Goal: Task Accomplishment & Management: Use online tool/utility

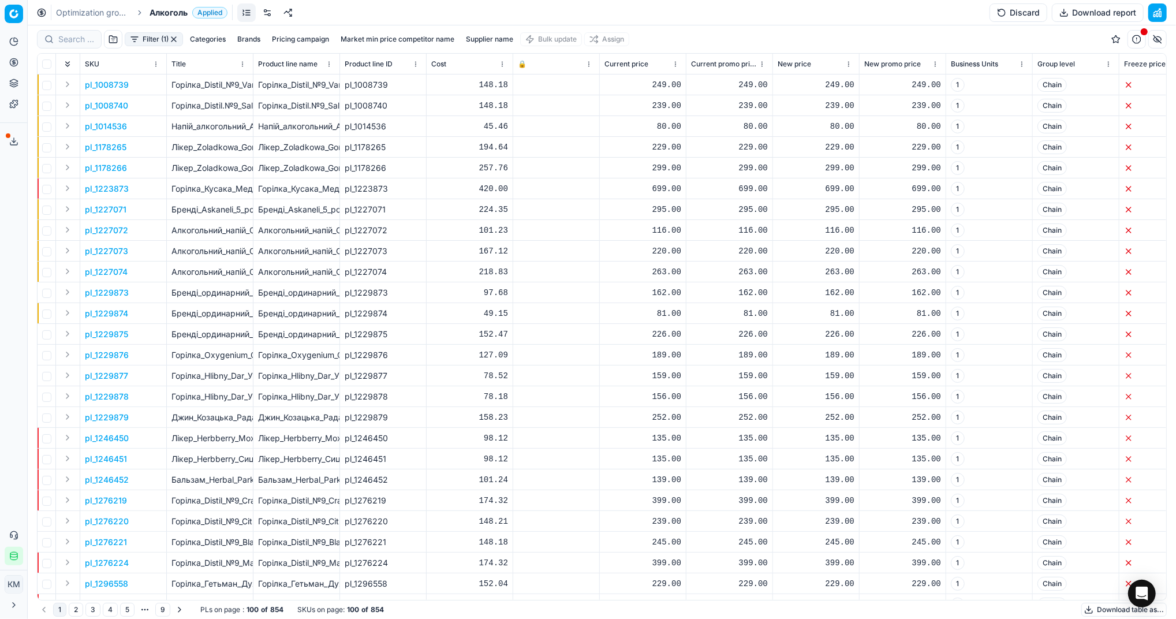
click at [1099, 609] on button "Download table as..." at bounding box center [1123, 610] width 85 height 14
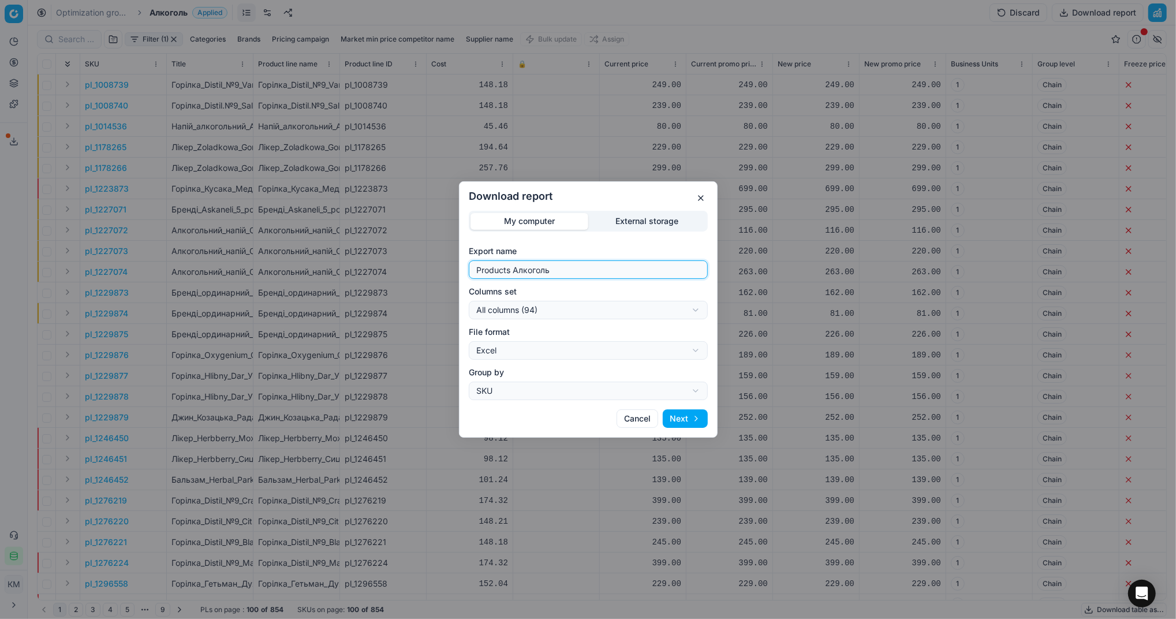
drag, startPoint x: 559, startPoint y: 271, endPoint x: 327, endPoint y: 259, distance: 232.3
click at [327, 259] on div "Download report My computer External storage Export name Products Алкоголь Colu…" at bounding box center [588, 309] width 1176 height 619
type input "Компетера [DATE]"
click at [690, 417] on button "Next" at bounding box center [685, 418] width 45 height 18
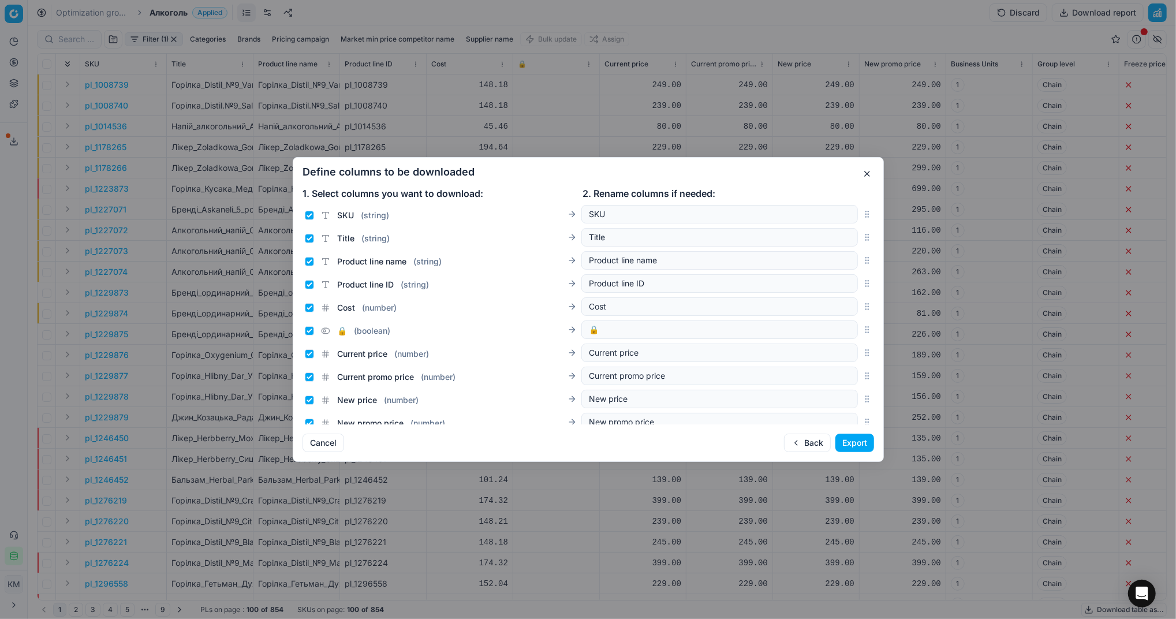
click at [850, 449] on button "Export" at bounding box center [854, 442] width 39 height 18
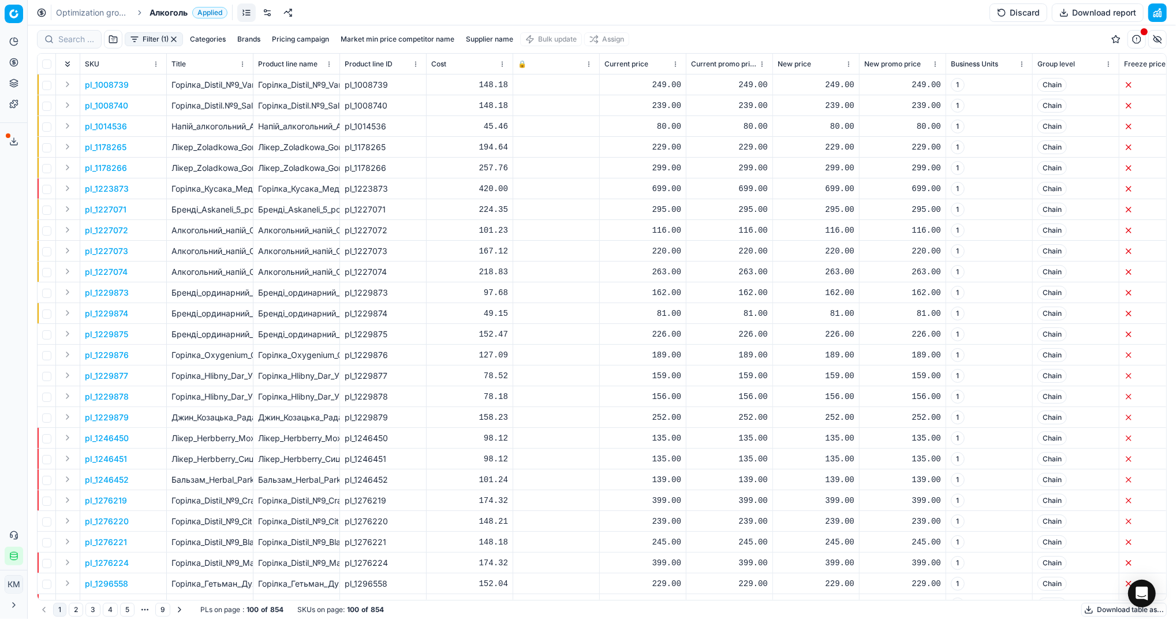
click at [12, 141] on icon at bounding box center [13, 141] width 9 height 9
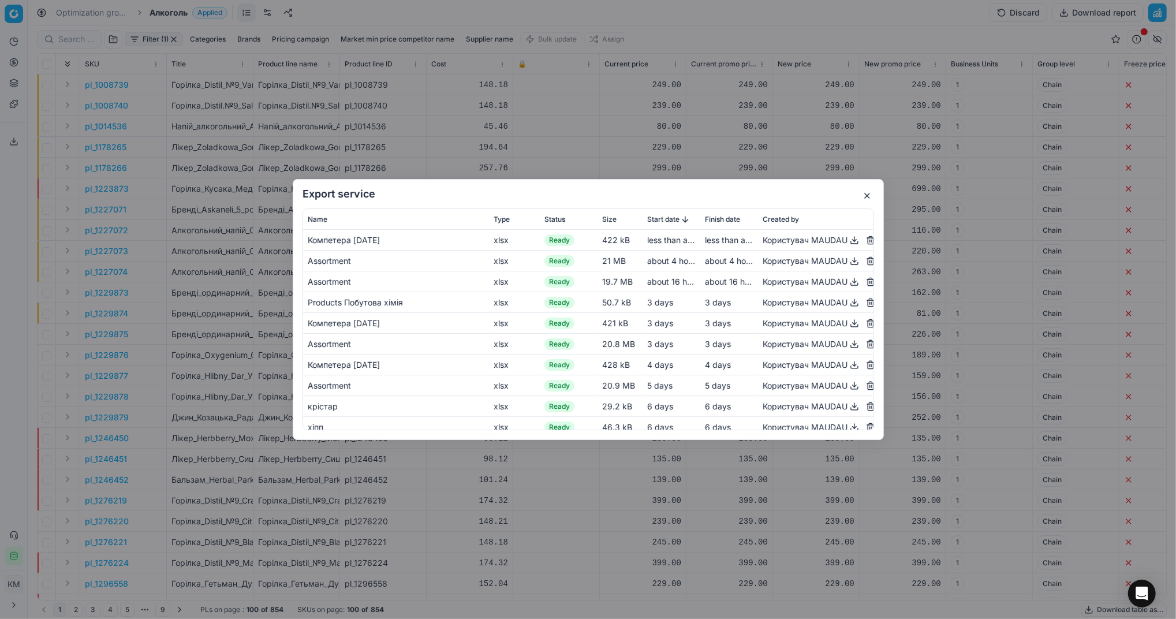
click at [847, 239] on button "button" at bounding box center [854, 240] width 14 height 14
click at [529, 121] on div "Export service Name Type Status Size Start date Finish date Created by [PERSON_…" at bounding box center [588, 309] width 1176 height 619
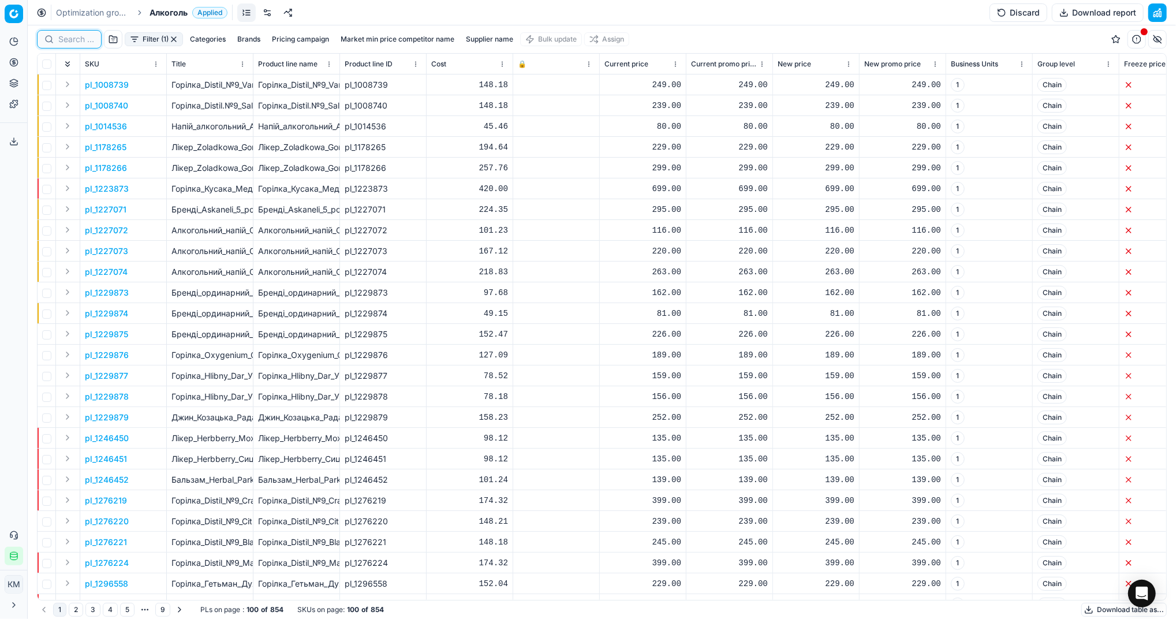
click at [66, 42] on input at bounding box center [76, 39] width 36 height 12
paste input "833431"
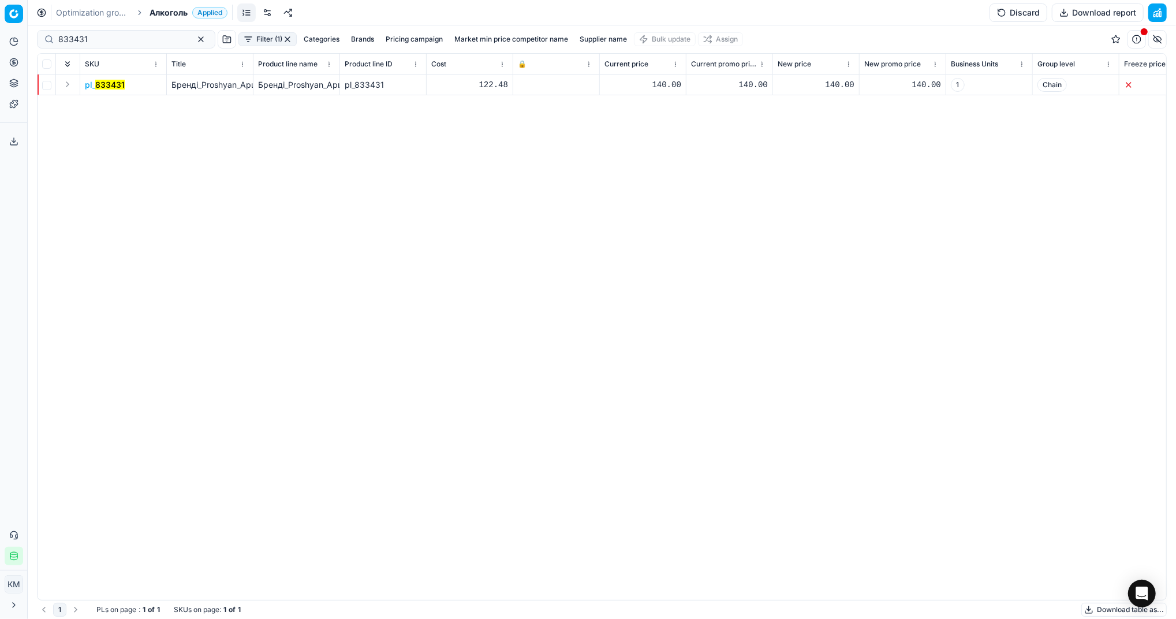
click at [115, 84] on mark "833431" at bounding box center [109, 85] width 29 height 10
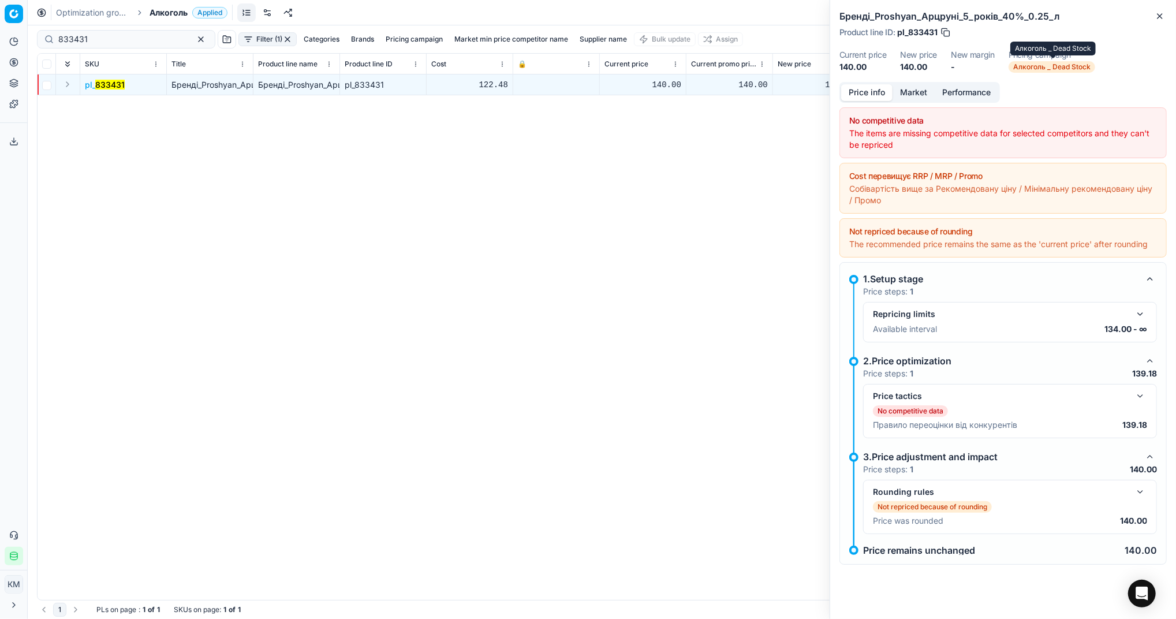
click at [1032, 67] on span "Алкоголь _ Dead Stock" at bounding box center [1051, 67] width 87 height 12
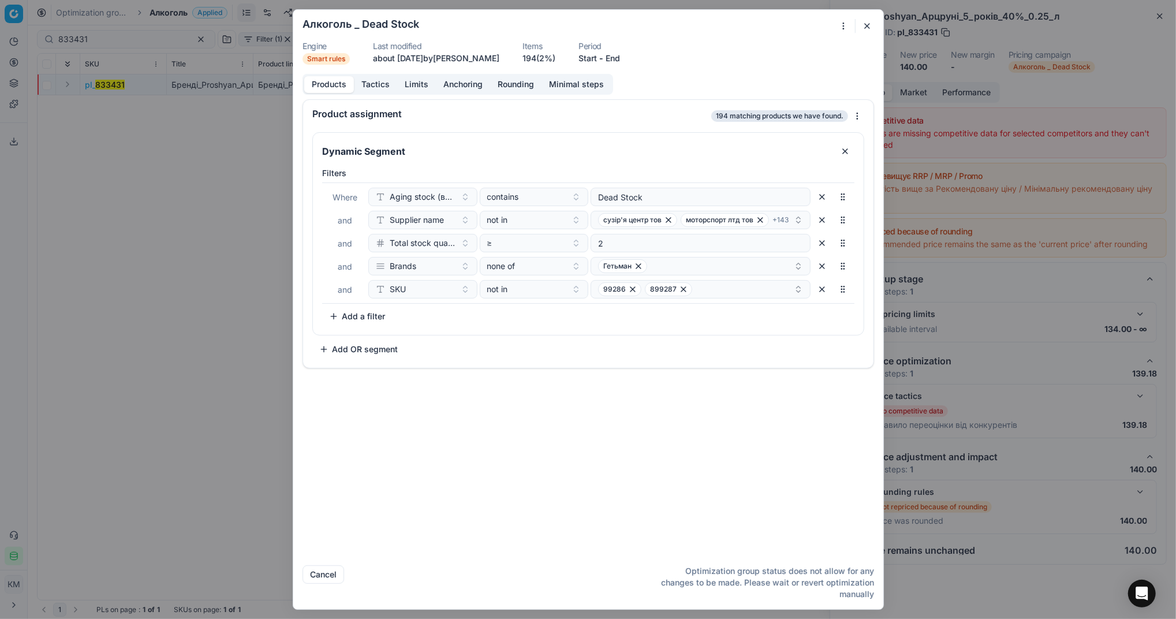
click at [870, 27] on button "button" at bounding box center [867, 26] width 14 height 14
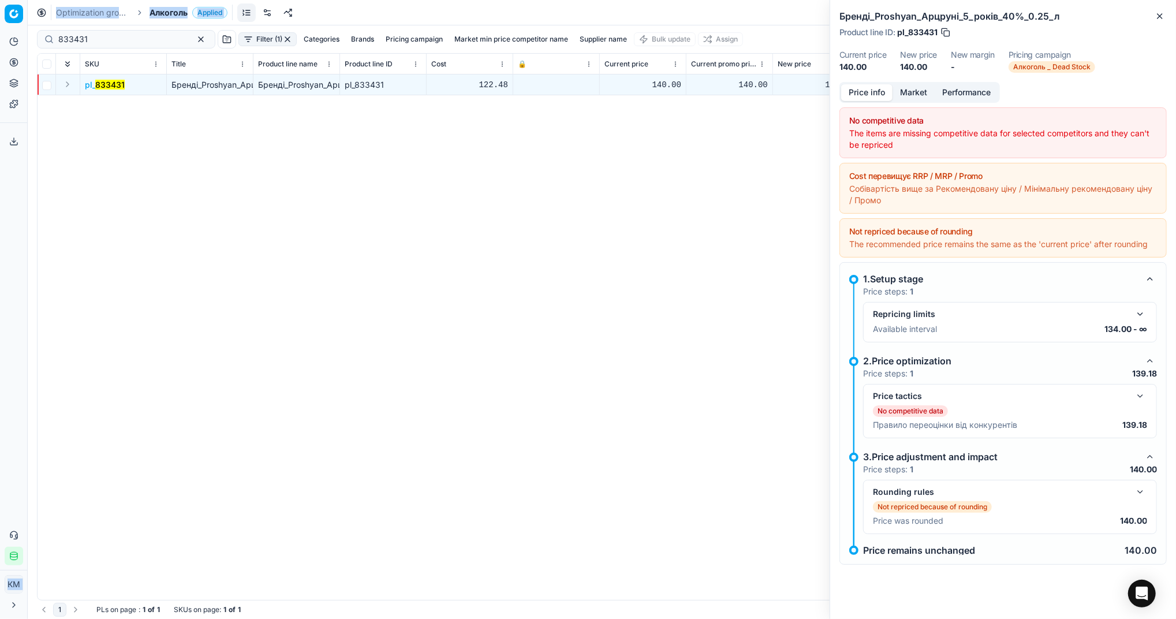
drag, startPoint x: 104, startPoint y: 31, endPoint x: -3, endPoint y: 35, distance: 107.4
click at [0, 35] on html "Pricing platform Analytics Pricing Product portfolio Templates Export service 5…" at bounding box center [588, 309] width 1176 height 619
drag, startPoint x: 0, startPoint y: 35, endPoint x: 595, endPoint y: 225, distance: 624.6
click at [595, 225] on div "pl_ 833431 Бренді_Proshyan_Арцруні_5_років_40%_0.25_л Бренді_Proshyan_Арцруні_5…" at bounding box center [602, 336] width 1128 height 525
drag, startPoint x: 111, startPoint y: 40, endPoint x: -3, endPoint y: 41, distance: 114.9
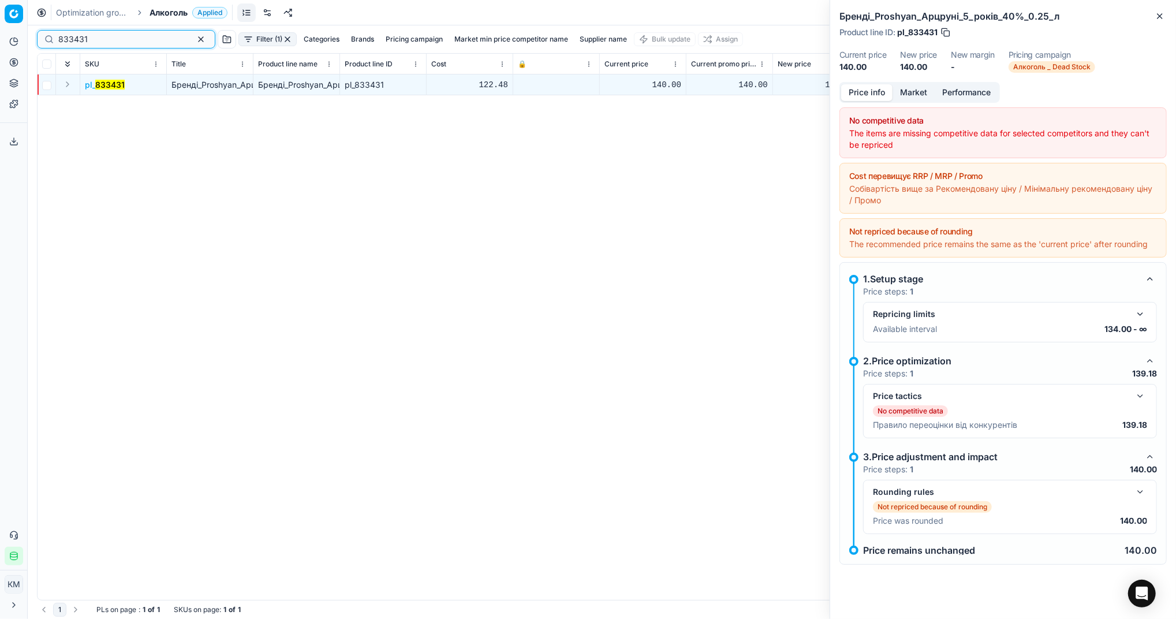
click at [0, 41] on html "Pricing platform Analytics Pricing Product portfolio Templates Export service 5…" at bounding box center [588, 309] width 1176 height 619
paste input "1307929"
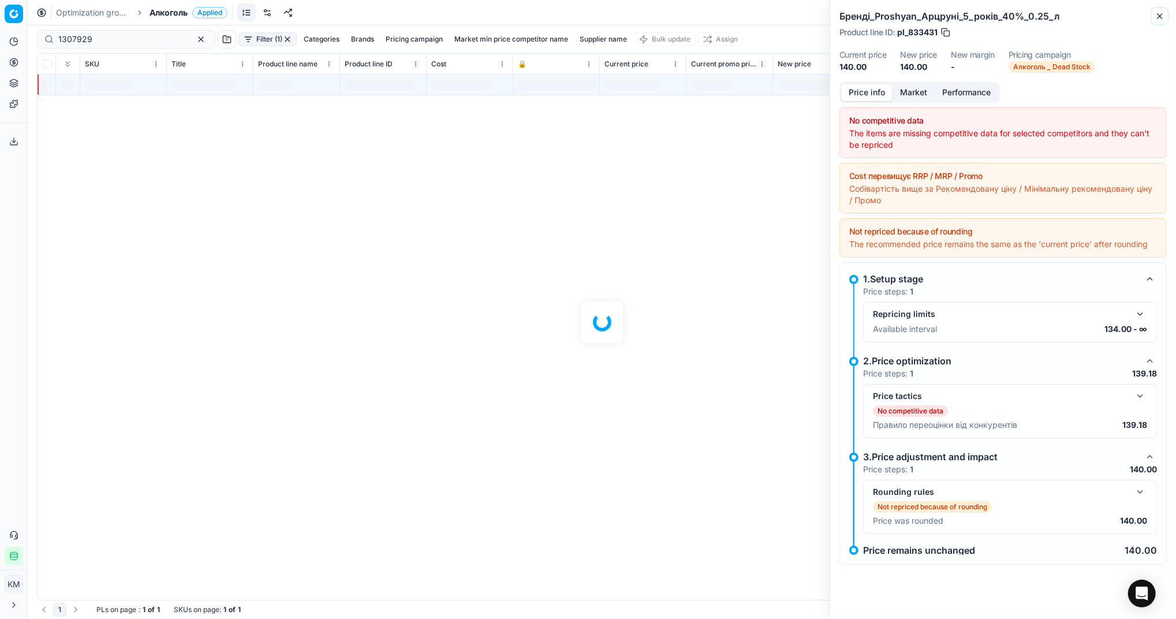
click at [1158, 17] on icon "button" at bounding box center [1159, 16] width 5 height 5
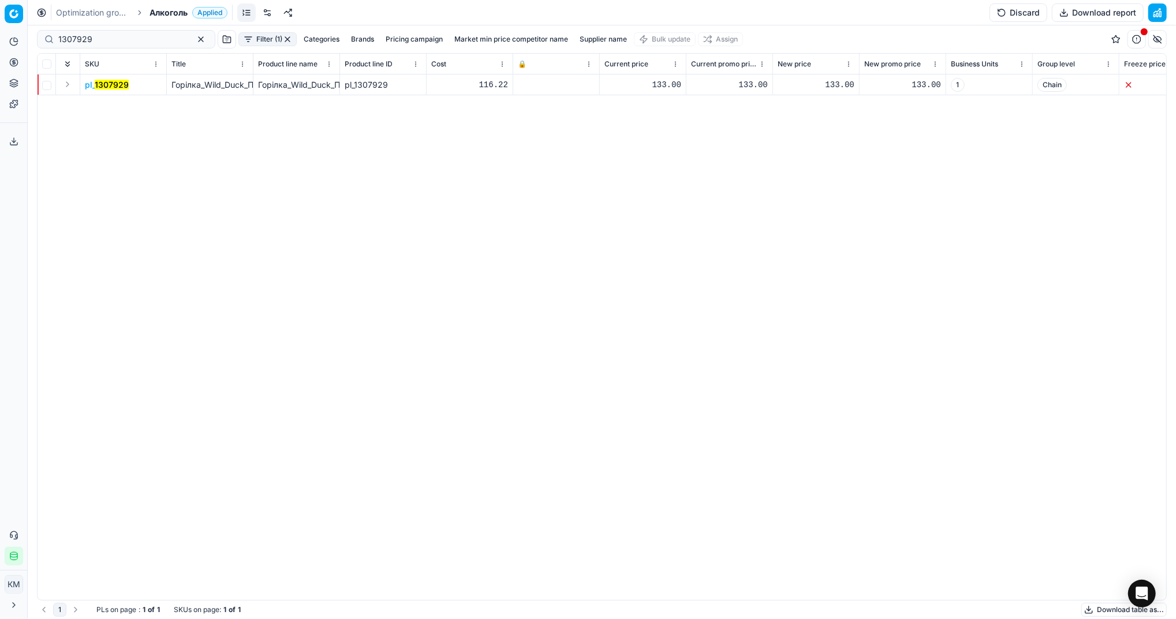
click at [113, 83] on mark "1307929" at bounding box center [112, 85] width 34 height 10
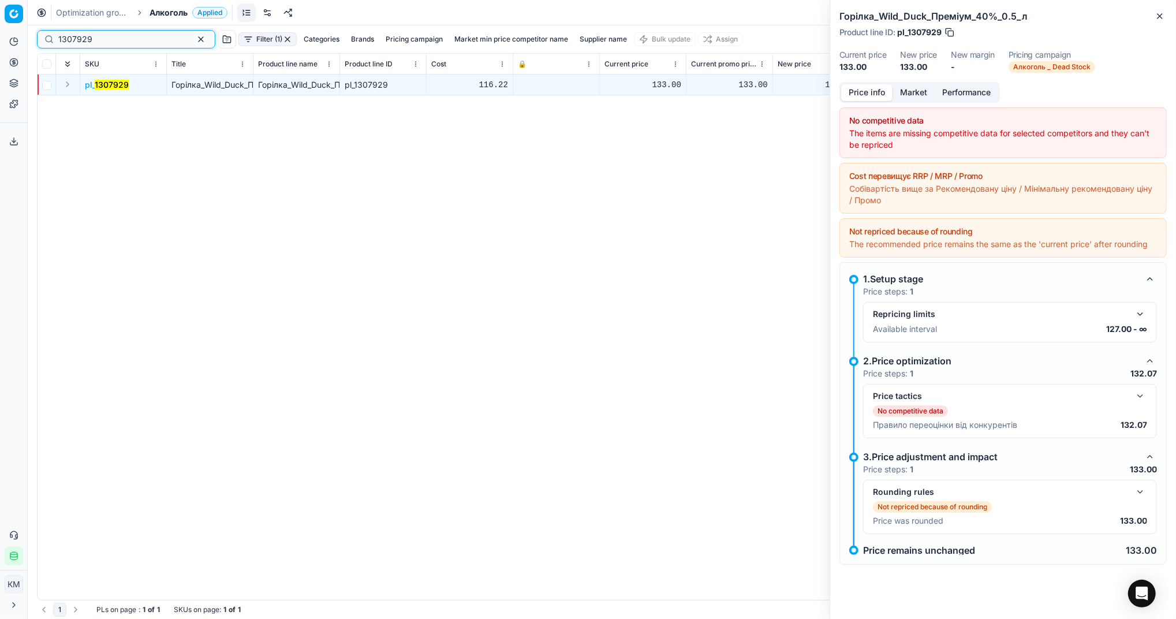
drag, startPoint x: 124, startPoint y: 35, endPoint x: 0, endPoint y: 39, distance: 123.6
click at [0, 39] on html "Pricing platform Analytics Pricing Product portfolio Templates Export service 5…" at bounding box center [588, 309] width 1176 height 619
paste input "459301"
type input "459301"
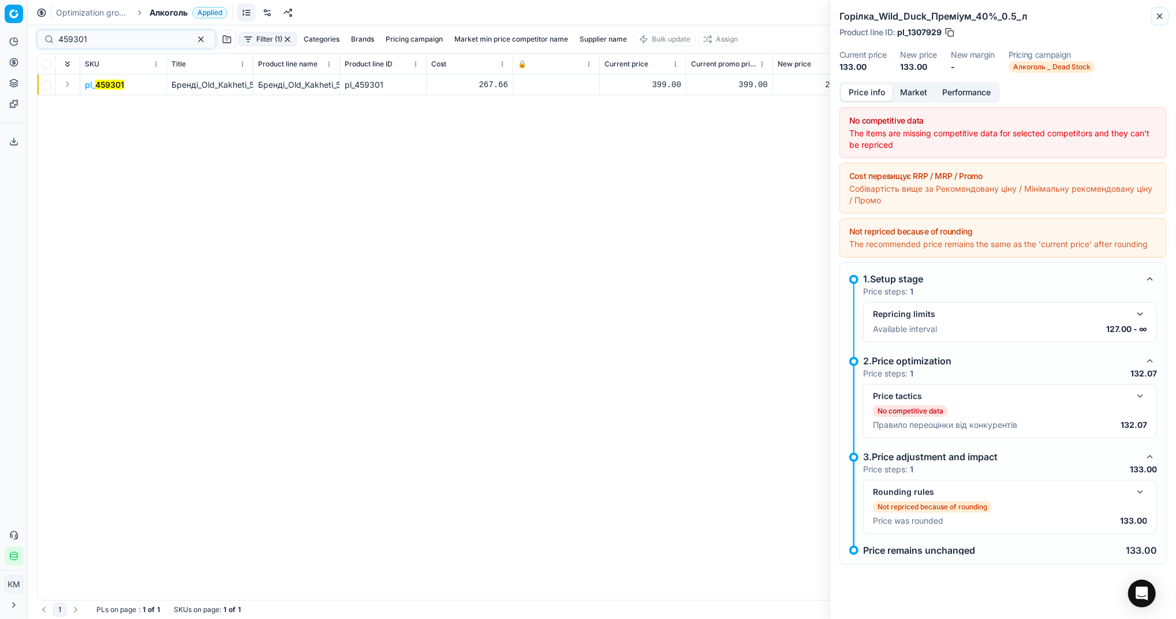
click at [1158, 16] on icon "button" at bounding box center [1159, 16] width 9 height 9
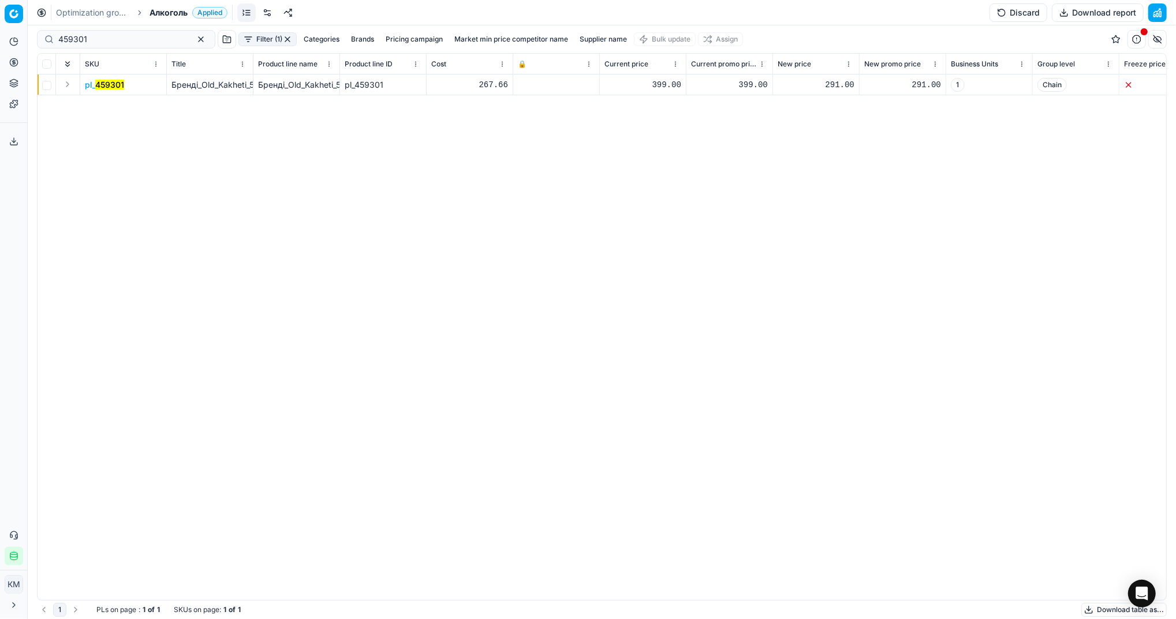
click at [96, 80] on mark "459301" at bounding box center [109, 85] width 29 height 10
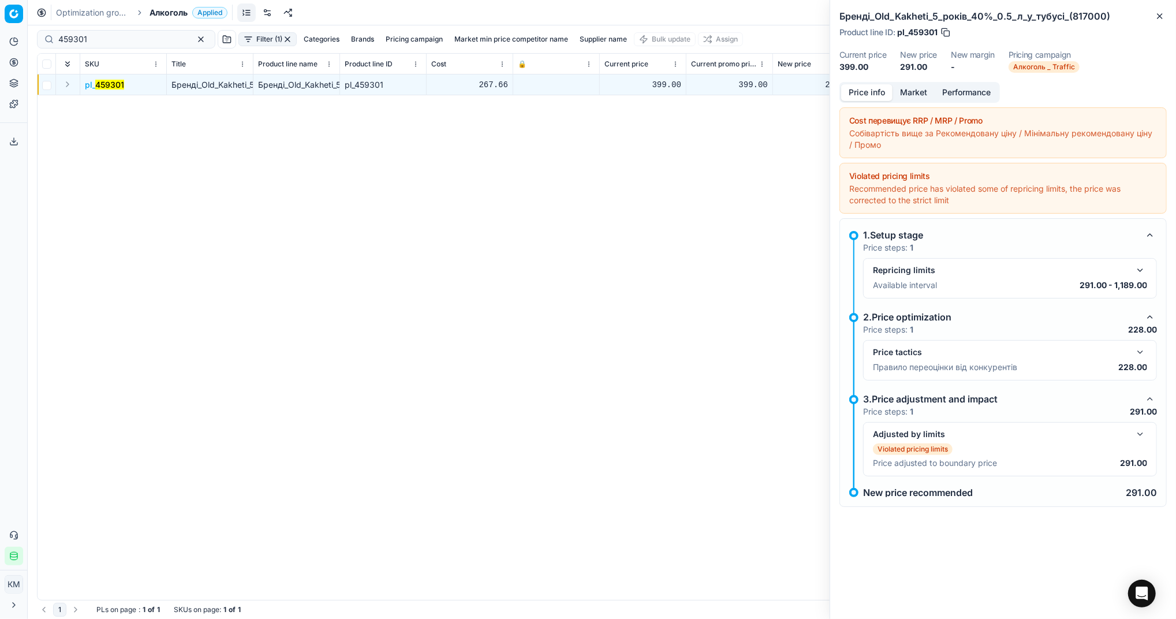
click at [1141, 353] on button "button" at bounding box center [1140, 352] width 14 height 14
